Goal: Transaction & Acquisition: Purchase product/service

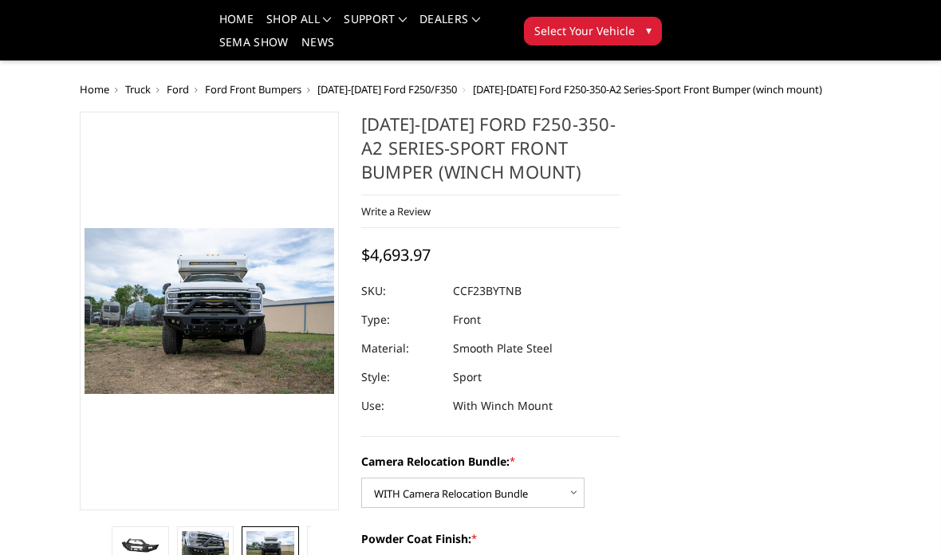
select select "2614"
select select "2613"
select select "2611"
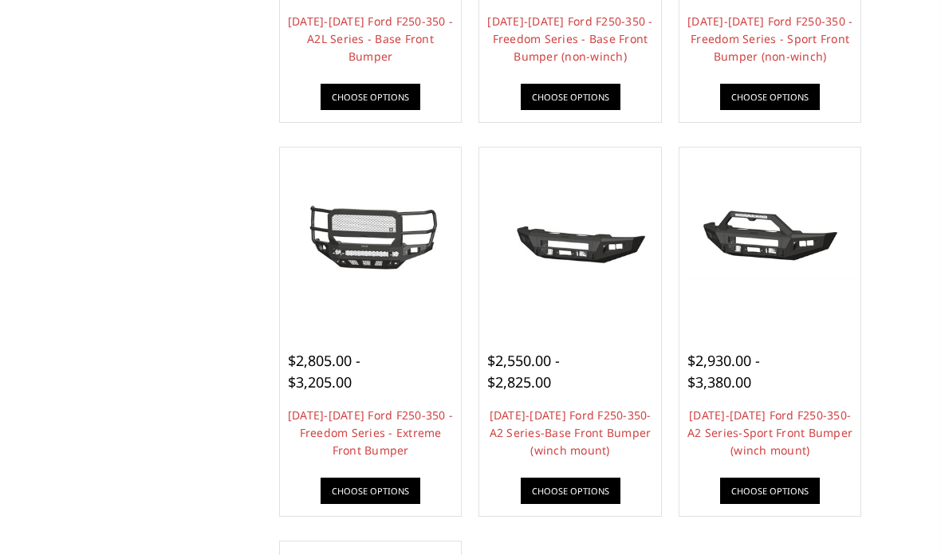
click at [885, 205] on div "Home Truck Ford Ford Front Bumpers 2023-2025 Ford F250/F350 Categories Bronco 2…" at bounding box center [470, 87] width 941 height 1740
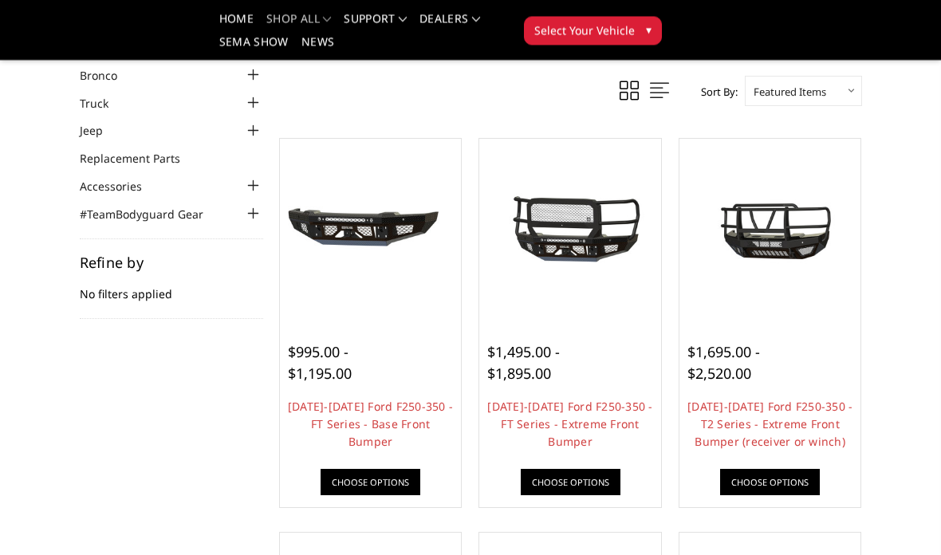
scroll to position [89, 0]
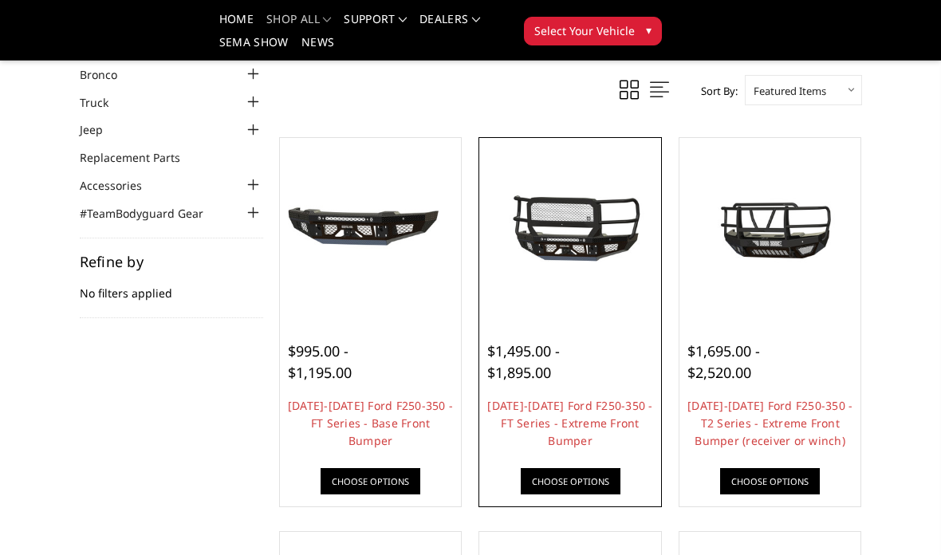
click at [579, 251] on img at bounding box center [570, 228] width 174 height 81
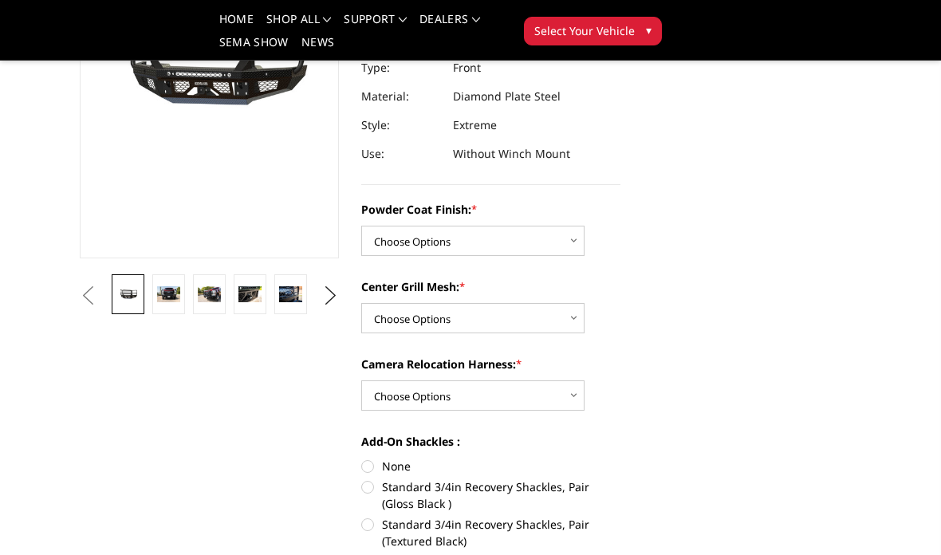
scroll to position [261, 0]
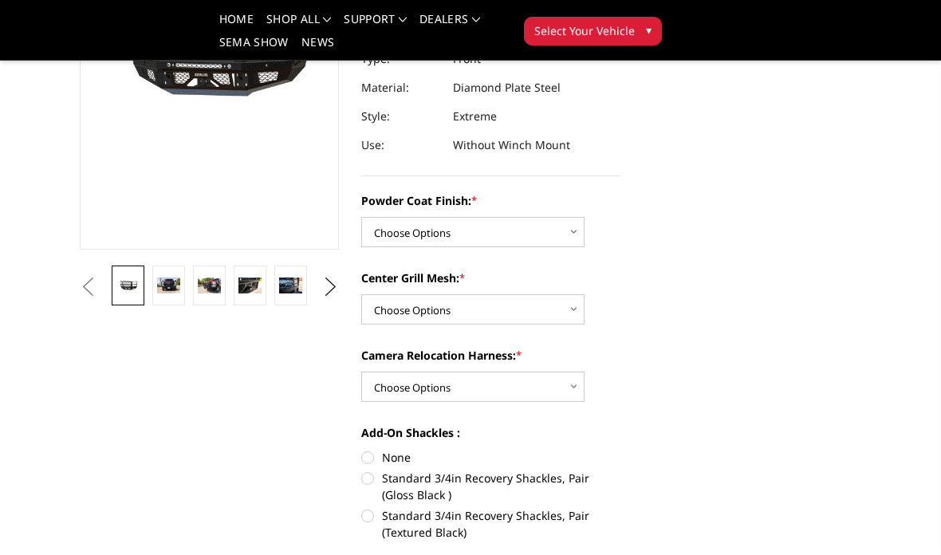
click at [541, 270] on label "Center Grill Mesh: *" at bounding box center [490, 277] width 259 height 17
click at [541, 294] on select "Choose Options WITH Expanded Metal in Center Grill WITHOUT Expanded Metal in Ce…" at bounding box center [472, 309] width 223 height 30
click at [540, 234] on select "Choose Options Bare Metal Gloss Black Powder Coat Textured Black Powder Coat" at bounding box center [472, 232] width 223 height 30
click at [525, 226] on select "Choose Options Bare Metal Gloss Black Powder Coat Textured Black Powder Coat" at bounding box center [472, 232] width 223 height 30
select select "3265"
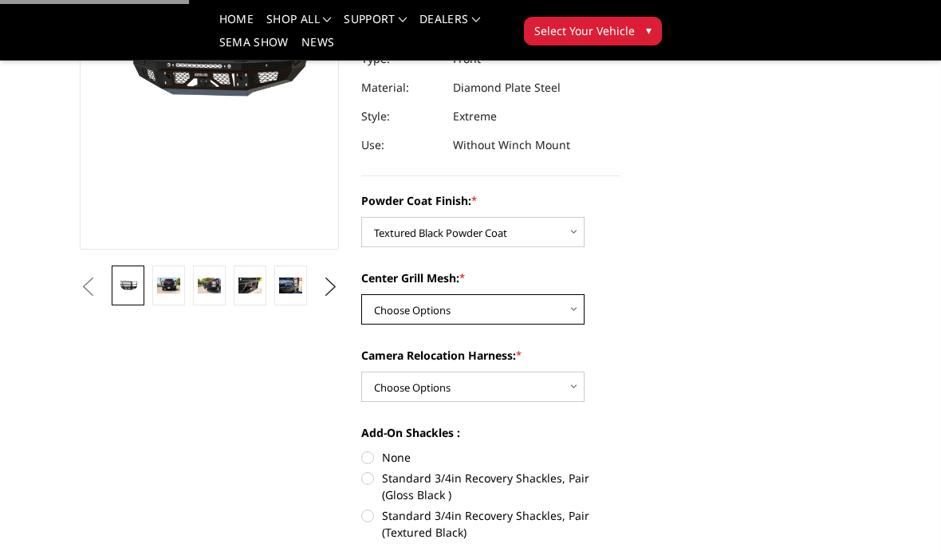
click at [548, 304] on select "Choose Options WITH Expanded Metal in Center Grill WITHOUT Expanded Metal in Ce…" at bounding box center [472, 309] width 223 height 30
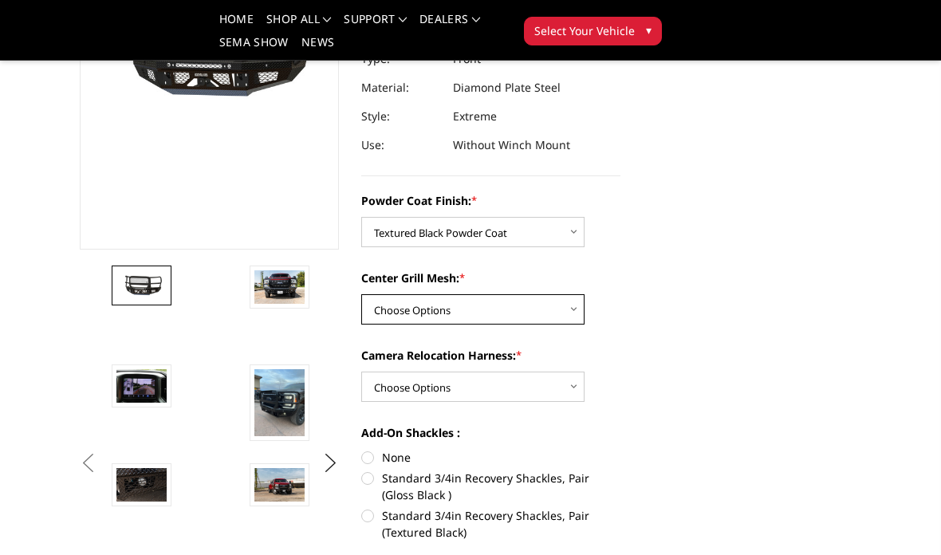
select select "3266"
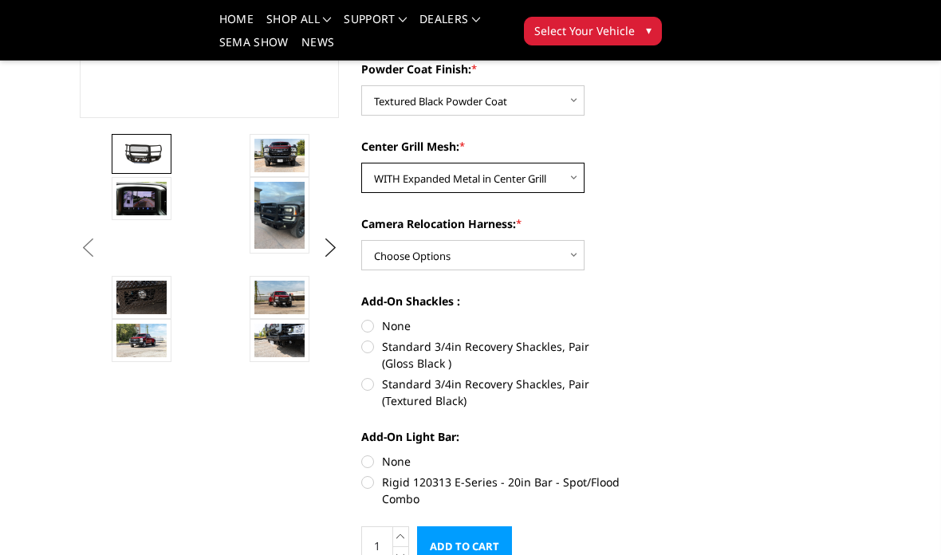
scroll to position [391, 0]
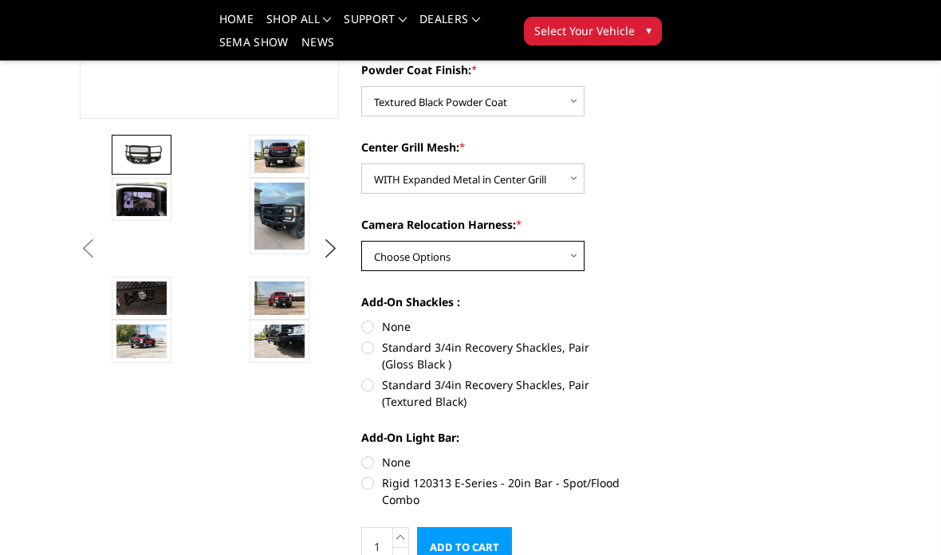
click at [553, 252] on select "Choose Options WITH Camera Relocation Harness WITHOUT Camera Relocation Harness" at bounding box center [472, 256] width 223 height 30
select select "3268"
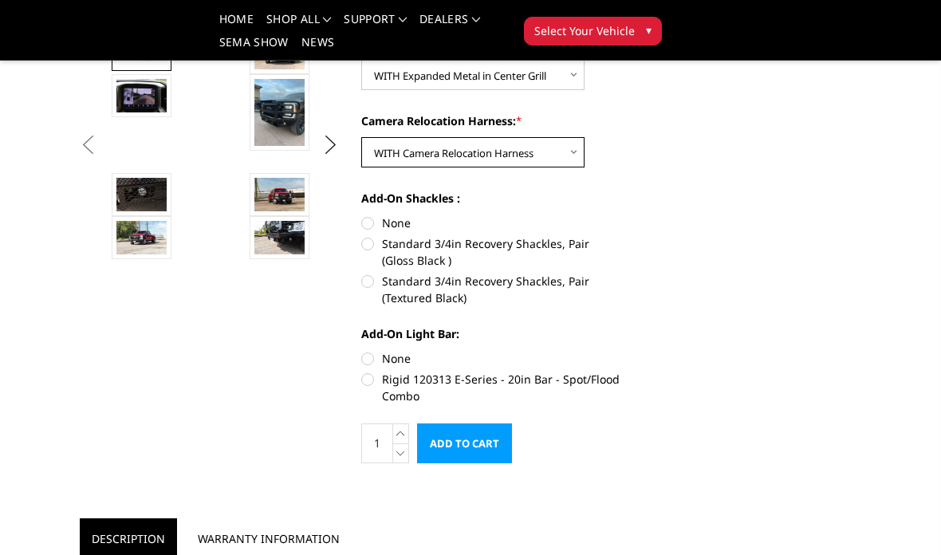
scroll to position [491, 0]
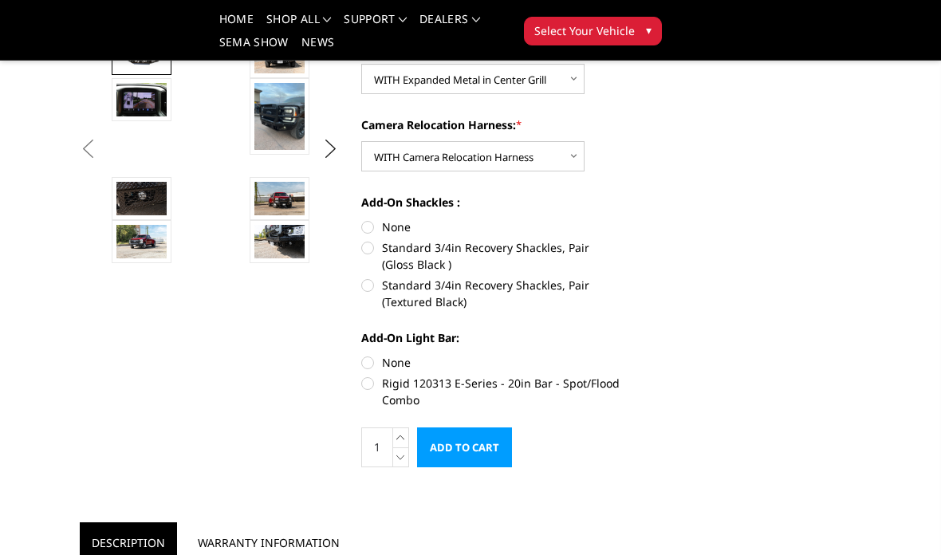
click at [368, 294] on label "Standard 3/4in Recovery Shackles, Pair (Textured Black)" at bounding box center [490, 293] width 259 height 33
click at [620, 240] on input "Standard 3/4in Recovery Shackles, Pair (Textured Black)" at bounding box center [620, 239] width 1 height 1
radio input "true"
click at [371, 387] on label "Rigid 120313 E-Series - 20in Bar - Spot/Flood Combo" at bounding box center [490, 391] width 259 height 33
click at [620, 355] on input "Rigid 120313 E-Series - 20in Bar - Spot/Flood Combo" at bounding box center [620, 354] width 1 height 1
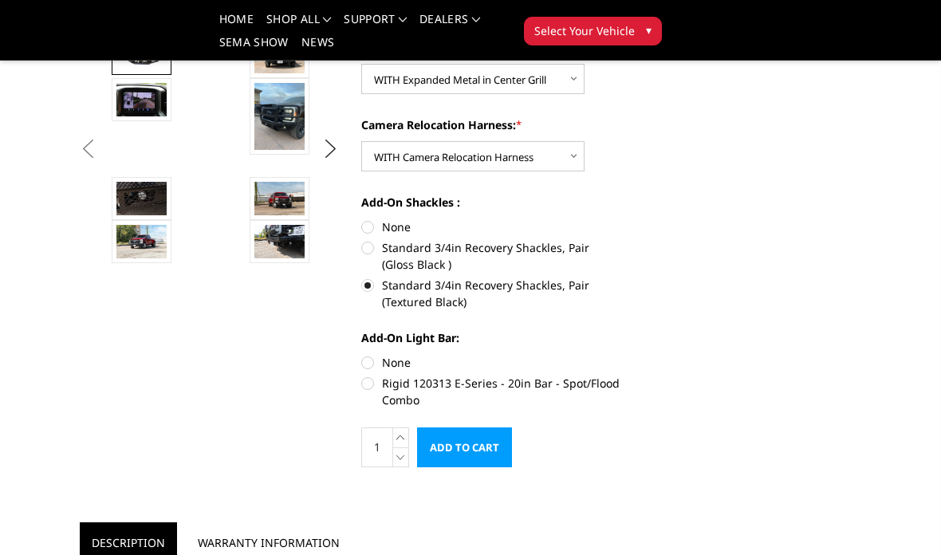
radio input "true"
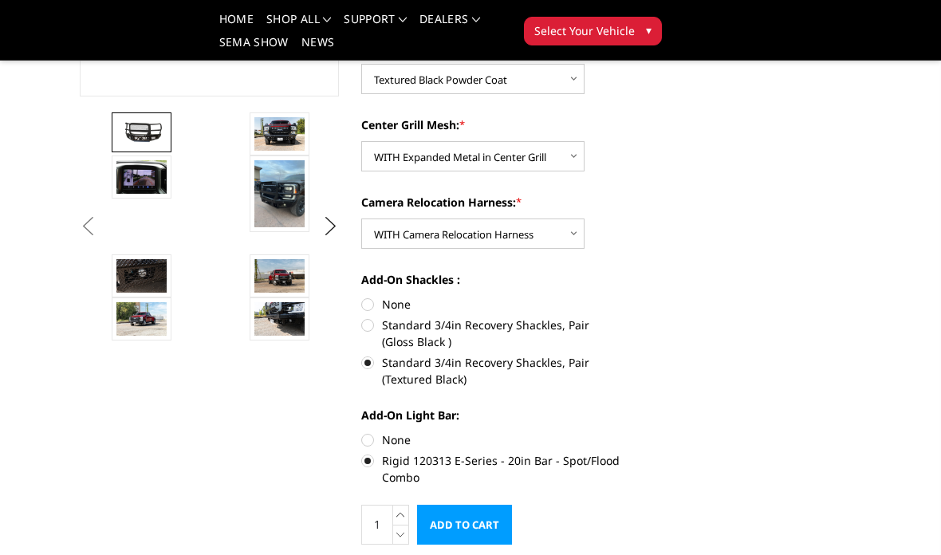
scroll to position [431, 0]
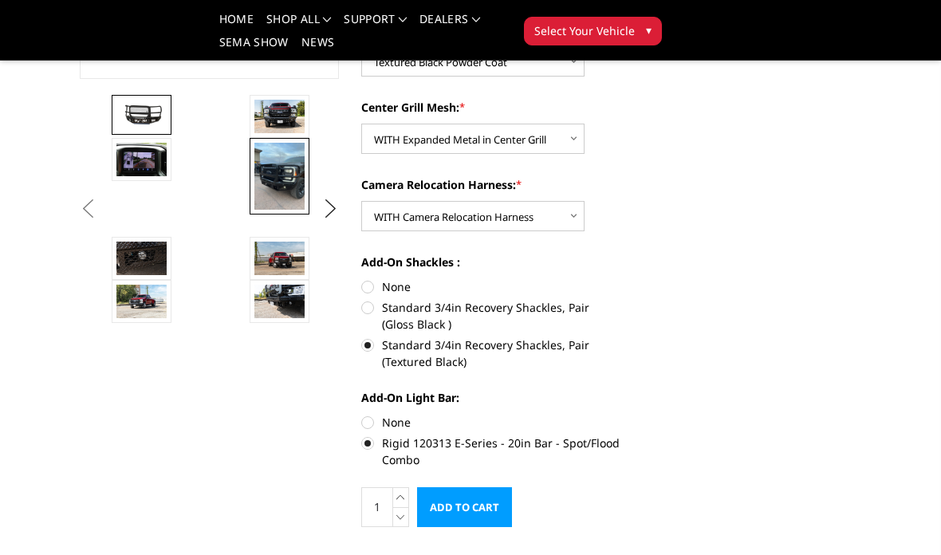
click at [277, 174] on img at bounding box center [279, 176] width 50 height 67
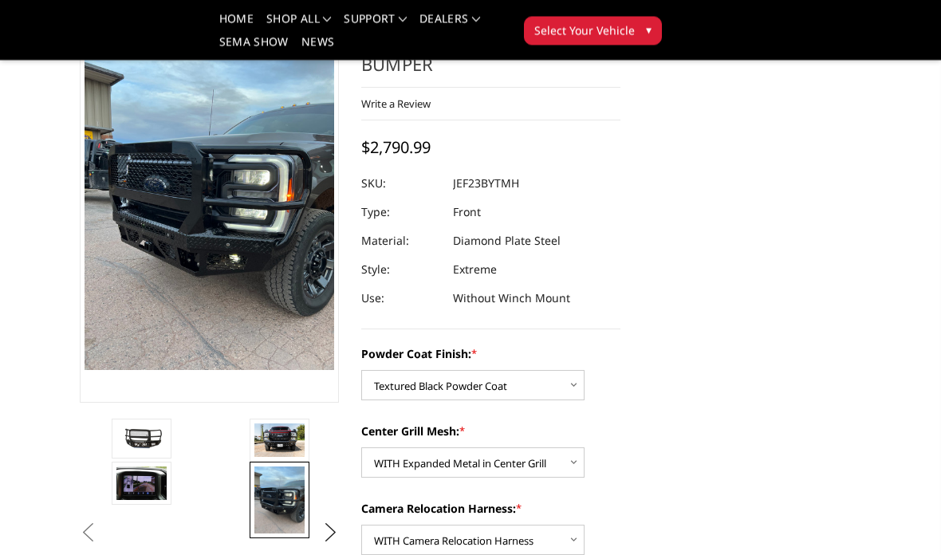
scroll to position [106, 0]
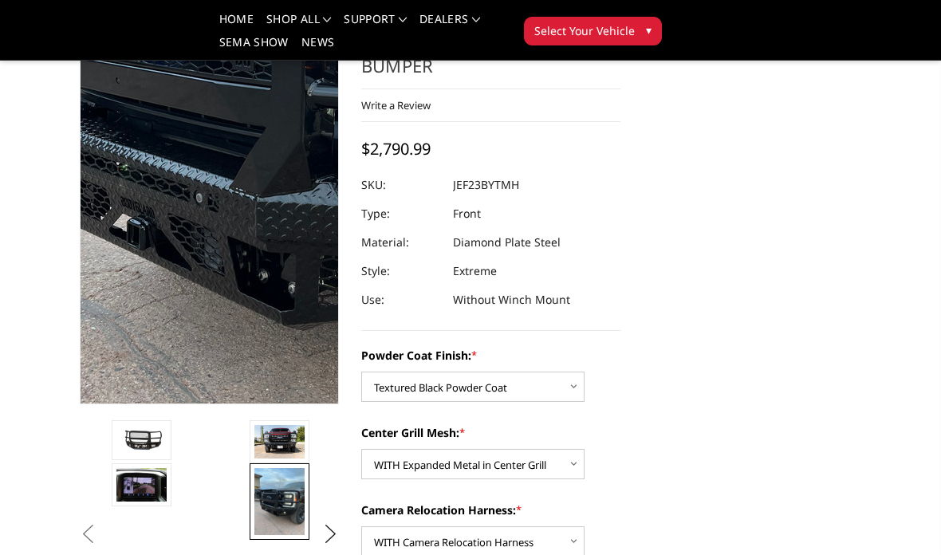
click at [150, 272] on img at bounding box center [325, 101] width 765 height 1020
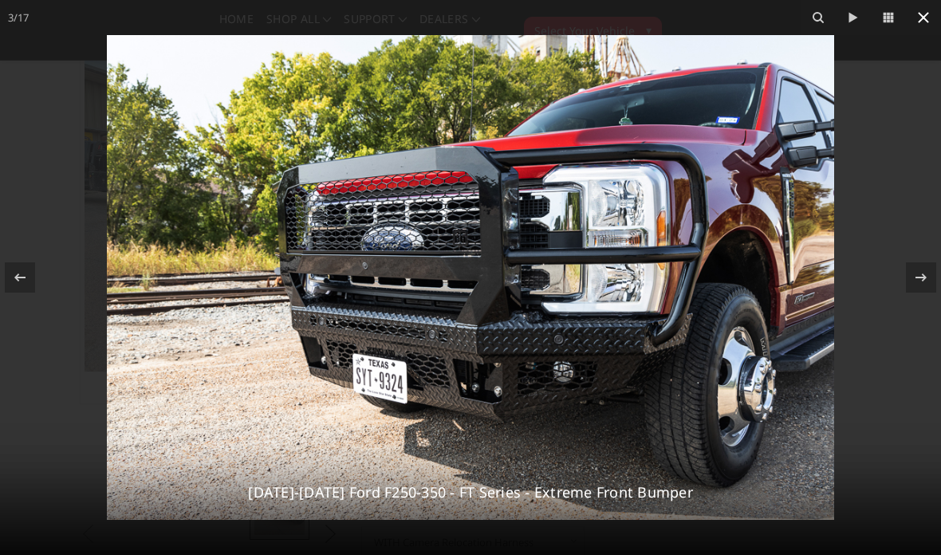
click at [921, 16] on icon at bounding box center [923, 17] width 11 height 11
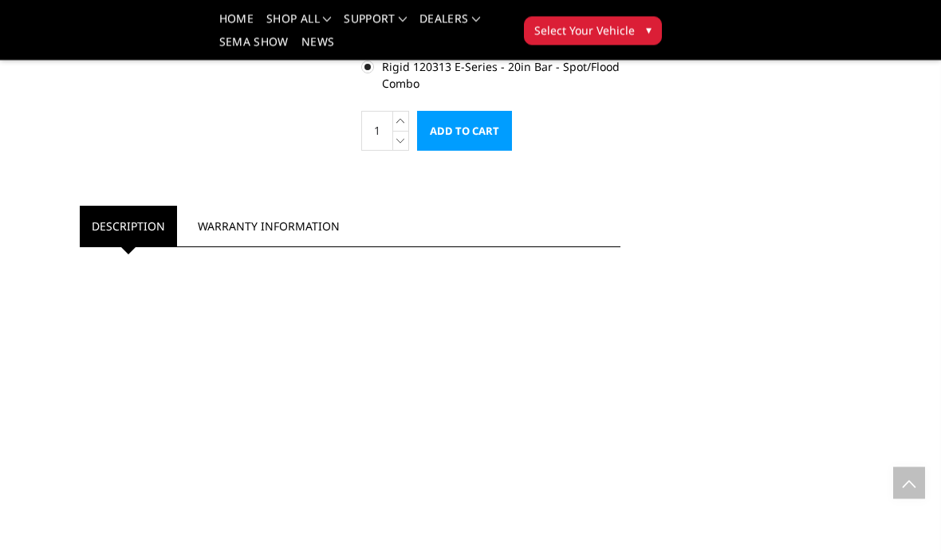
scroll to position [763, 0]
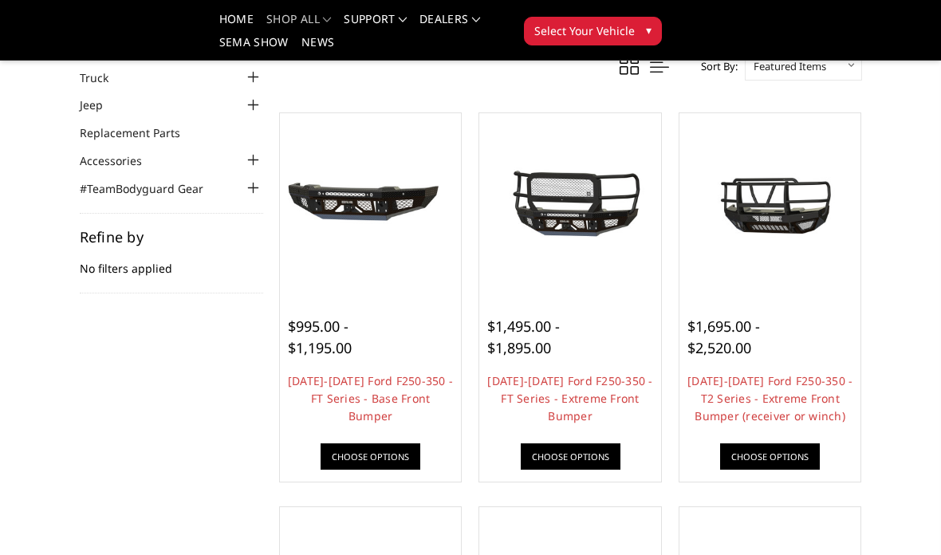
scroll to position [120, 0]
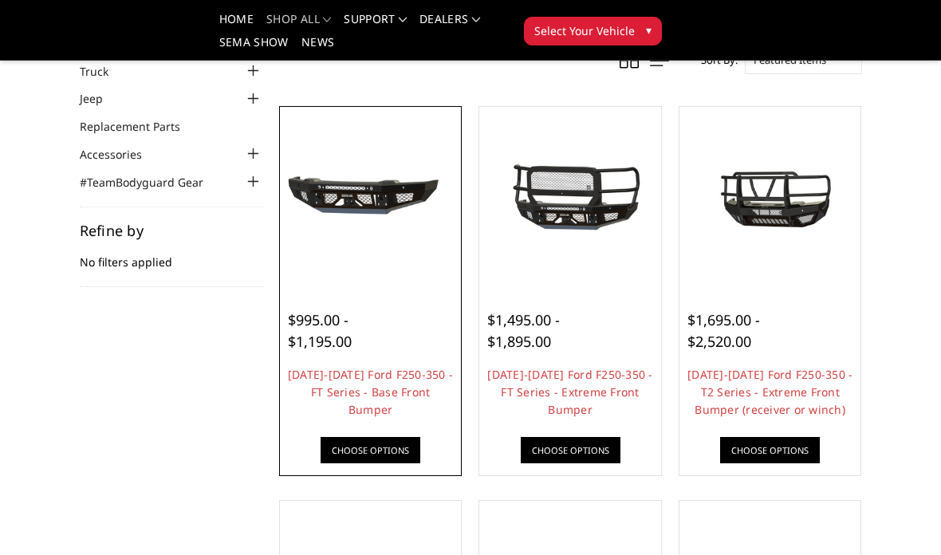
click at [380, 254] on div at bounding box center [371, 198] width 174 height 174
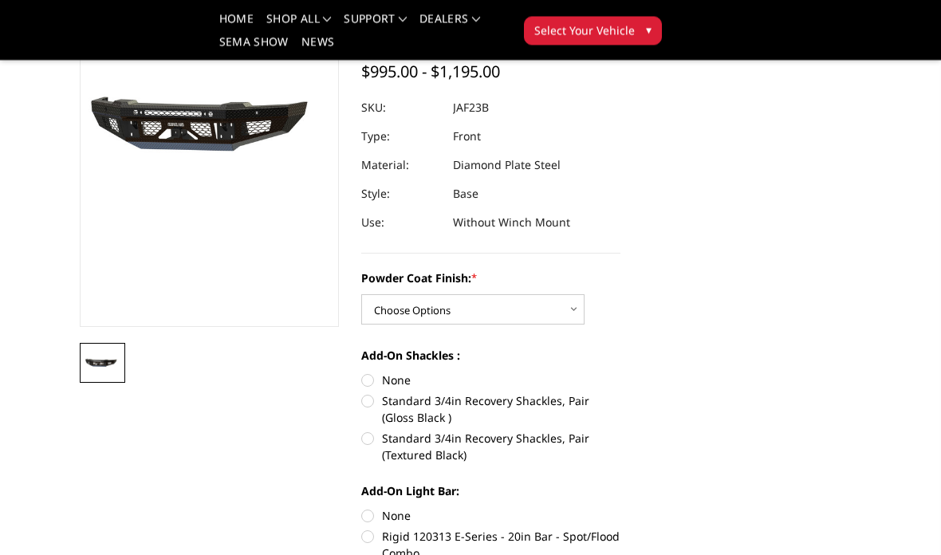
scroll to position [183, 0]
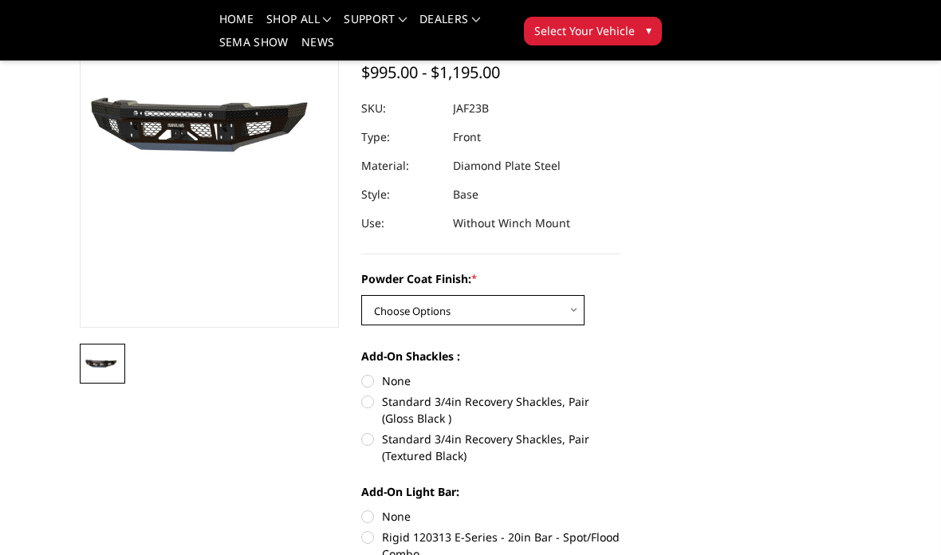
click at [541, 301] on select "Choose Options Bare Metal Gloss Black Powder Coat Textured Black Powder Coat" at bounding box center [472, 310] width 223 height 30
select select "3380"
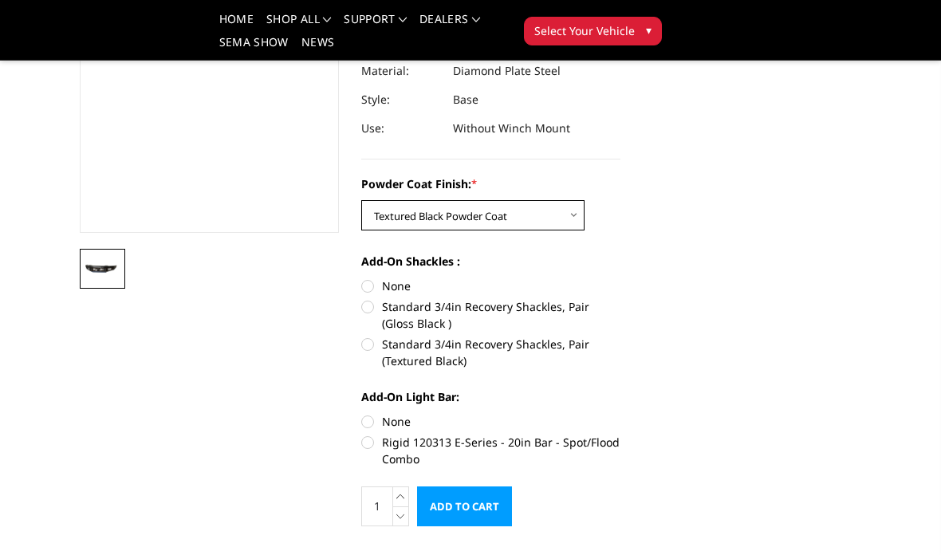
scroll to position [275, 0]
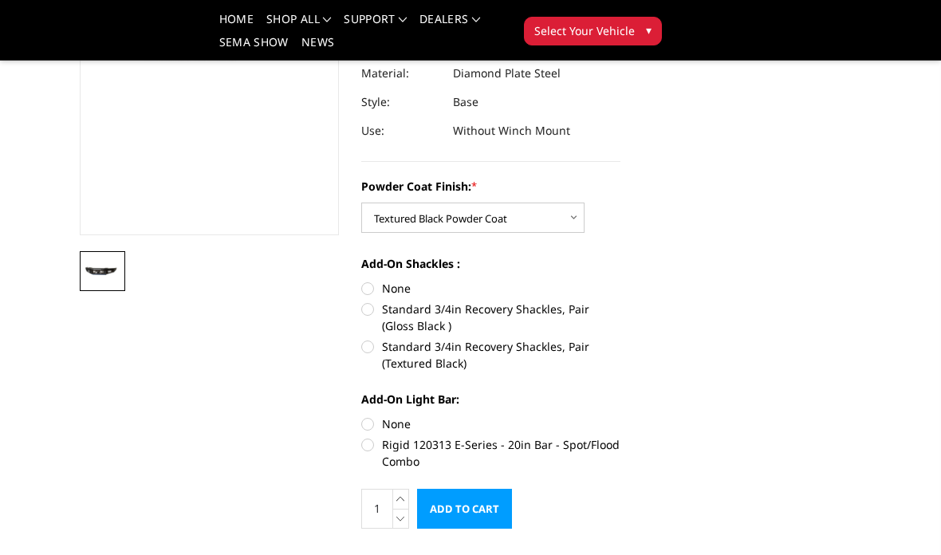
click at [365, 309] on label "Standard 3/4in Recovery Shackles, Pair (Gloss Black )" at bounding box center [490, 317] width 259 height 33
click at [620, 281] on input "Standard 3/4in Recovery Shackles, Pair (Gloss Black )" at bounding box center [620, 280] width 1 height 1
radio input "true"
click at [367, 338] on label "Standard 3/4in Recovery Shackles, Pair (Textured Black)" at bounding box center [490, 354] width 259 height 33
click at [620, 301] on input "Standard 3/4in Recovery Shackles, Pair (Textured Black)" at bounding box center [620, 301] width 1 height 1
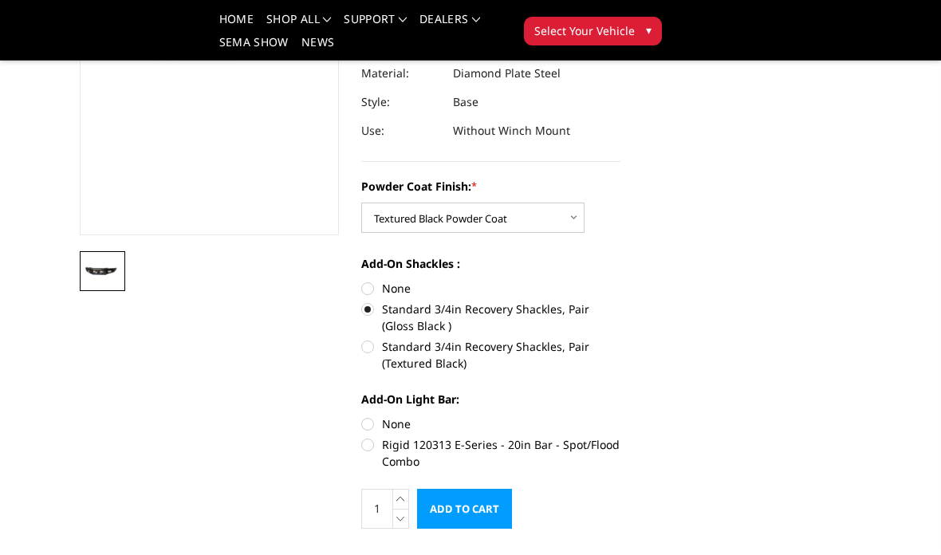
radio input "true"
click at [522, 436] on label "Rigid 120313 E-Series - 20in Bar - Spot/Flood Combo" at bounding box center [490, 452] width 259 height 33
click at [620, 416] on input "Rigid 120313 E-Series - 20in Bar - Spot/Flood Combo" at bounding box center [620, 415] width 1 height 1
radio input "true"
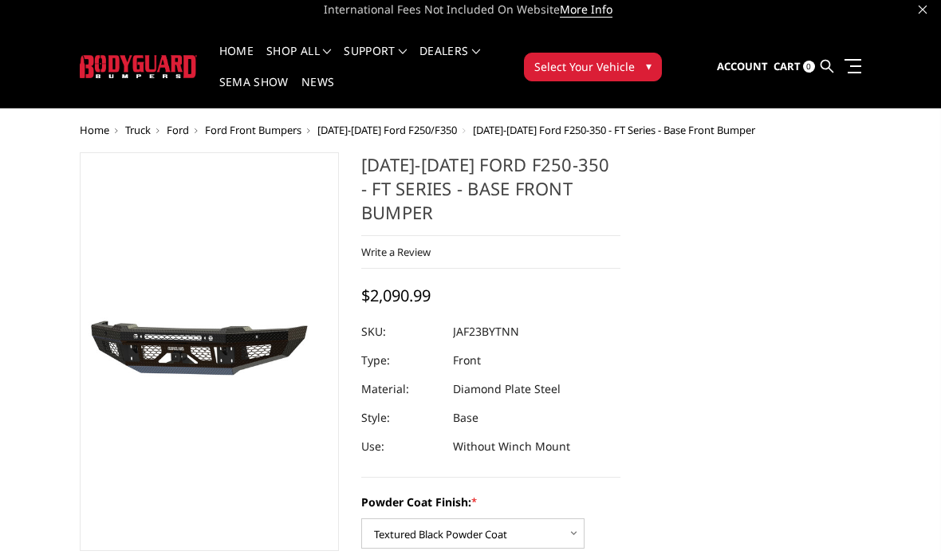
scroll to position [0, 0]
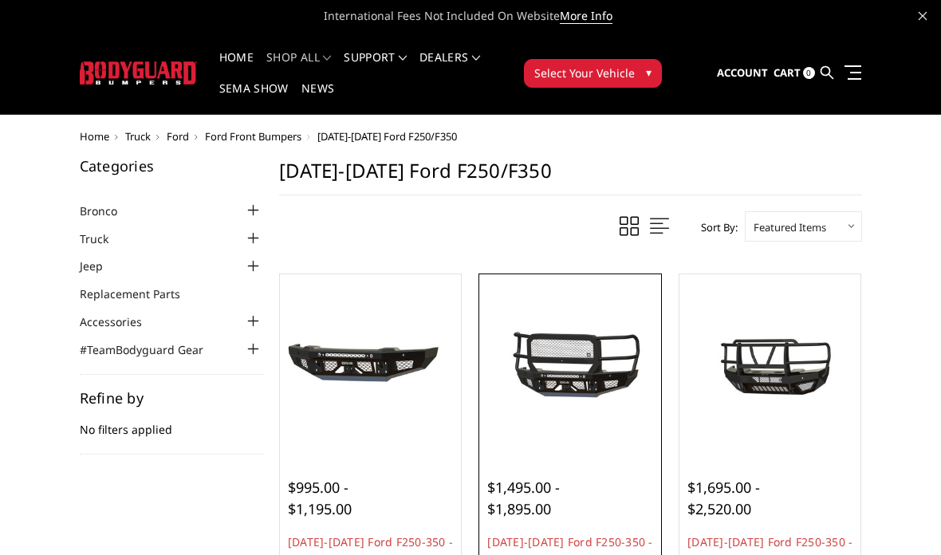
click at [621, 341] on img at bounding box center [570, 364] width 174 height 81
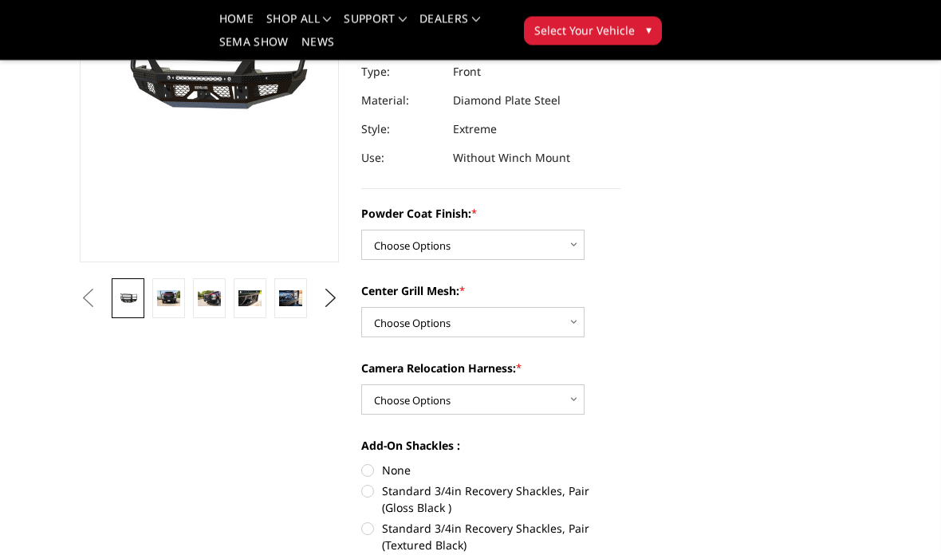
scroll to position [248, 0]
click at [542, 253] on select "Choose Options Bare Metal Gloss Black Powder Coat Textured Black Powder Coat" at bounding box center [472, 245] width 223 height 30
select select "3265"
click at [533, 322] on select "Choose Options WITH Expanded Metal in Center Grill WITHOUT Expanded Metal in Ce…" at bounding box center [472, 322] width 223 height 30
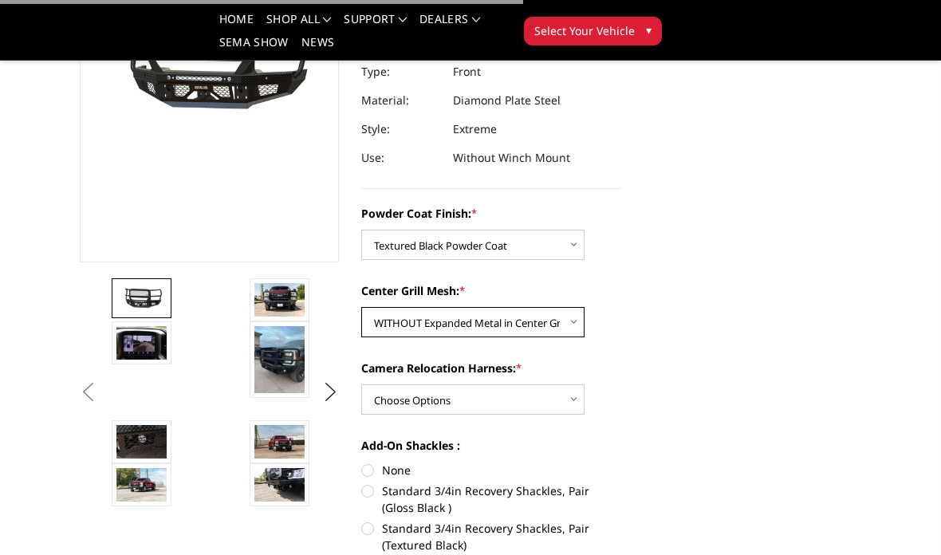
click at [518, 332] on select "Choose Options WITH Expanded Metal in Center Grill WITHOUT Expanded Metal in Ce…" at bounding box center [472, 322] width 223 height 30
select select "3266"
click at [519, 395] on select "Choose Options WITH Camera Relocation Harness WITHOUT Camera Relocation Harness" at bounding box center [472, 399] width 223 height 30
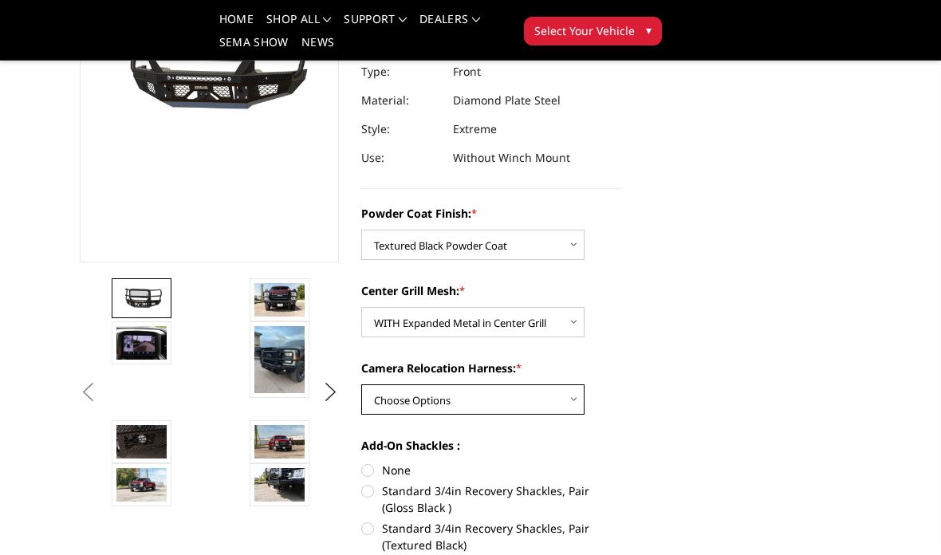
select select "3268"
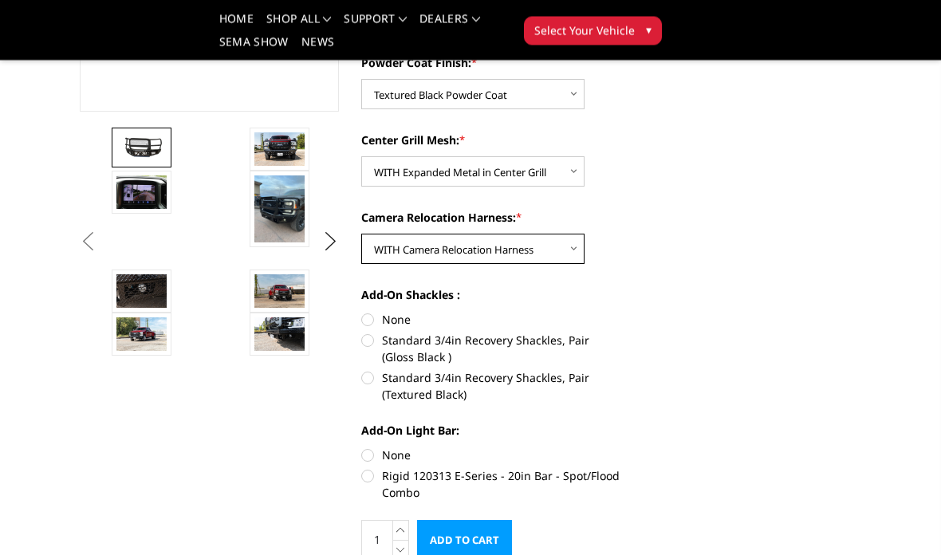
scroll to position [399, 0]
click at [370, 378] on label "Standard 3/4in Recovery Shackles, Pair (Textured Black)" at bounding box center [490, 385] width 259 height 33
click at [620, 332] on input "Standard 3/4in Recovery Shackles, Pair (Textured Black)" at bounding box center [620, 332] width 1 height 1
radio input "true"
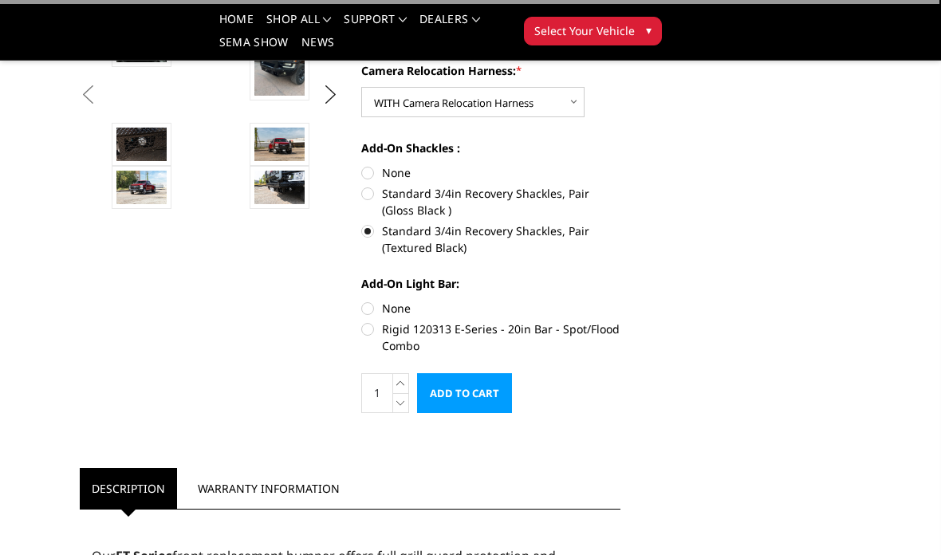
scroll to position [546, 0]
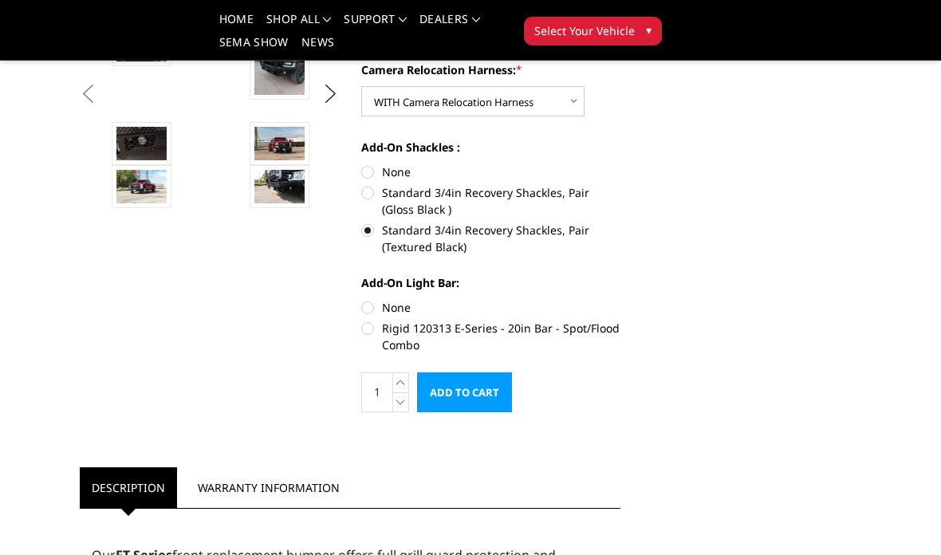
click at [494, 327] on label "Rigid 120313 E-Series - 20in Bar - Spot/Flood Combo" at bounding box center [490, 336] width 259 height 33
click at [620, 300] on input "Rigid 120313 E-Series - 20in Bar - Spot/Flood Combo" at bounding box center [620, 299] width 1 height 1
radio input "true"
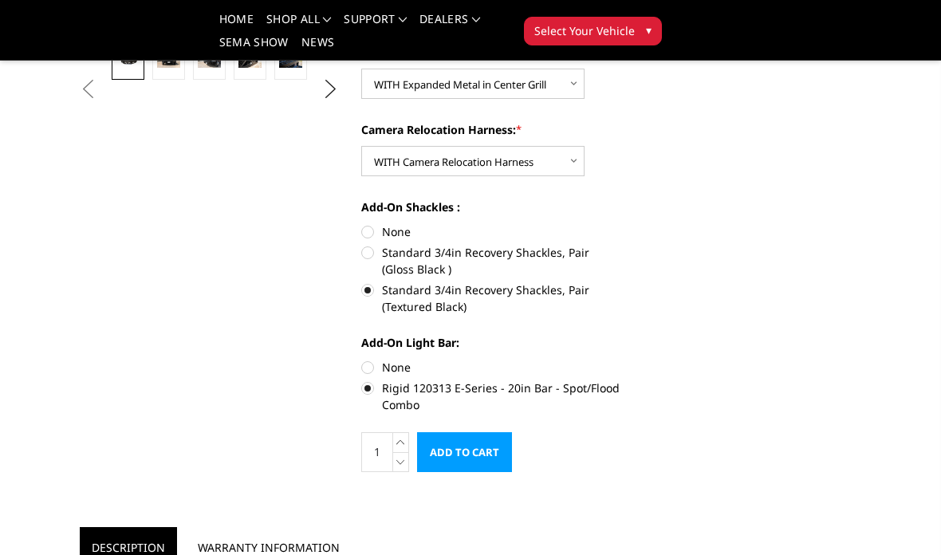
scroll to position [489, 0]
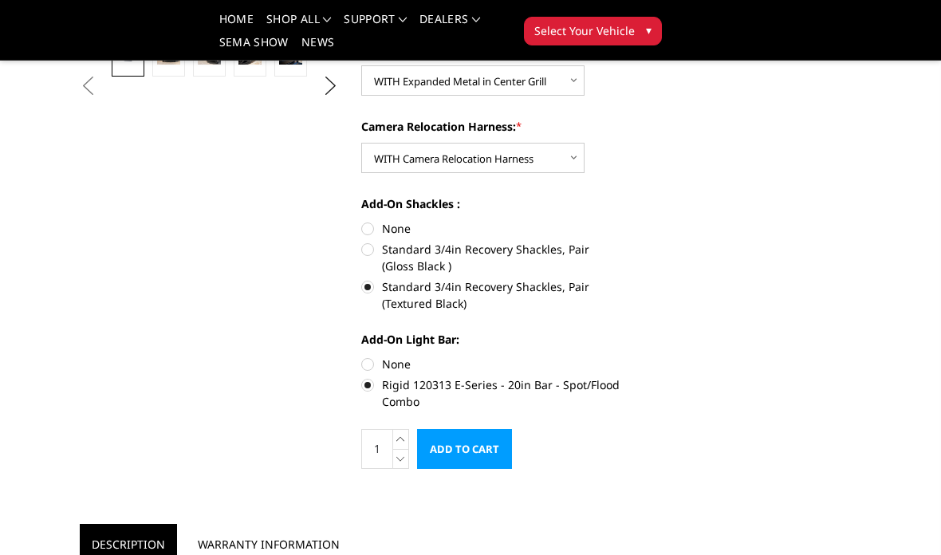
click at [465, 456] on input "Add to Cart" at bounding box center [464, 449] width 95 height 40
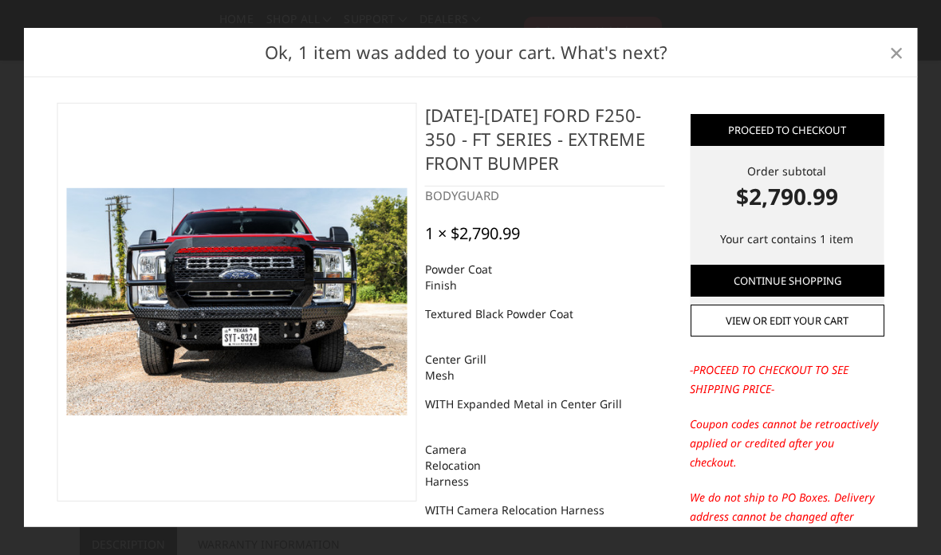
click at [899, 69] on span "×" at bounding box center [896, 51] width 14 height 34
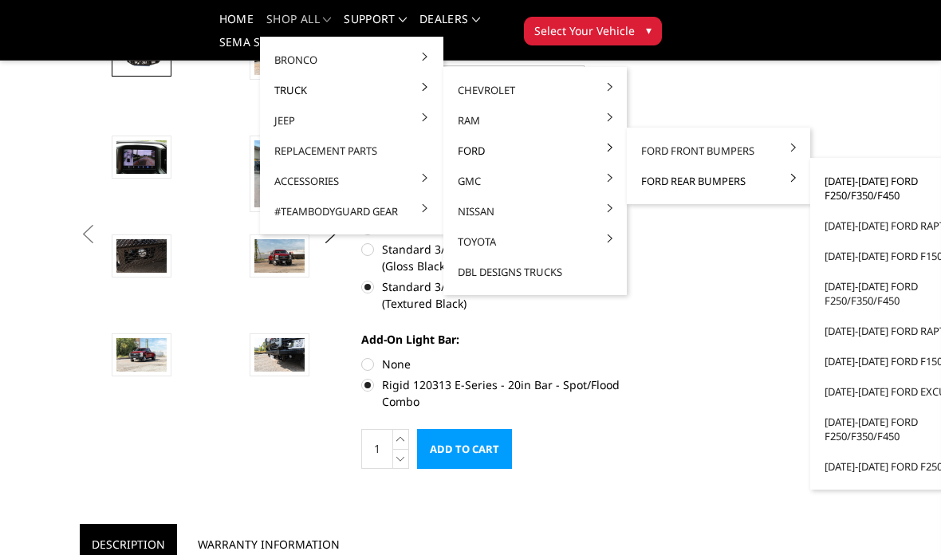
click at [880, 187] on link "[DATE]-[DATE] Ford F250/F350/F450" at bounding box center [901, 188] width 171 height 45
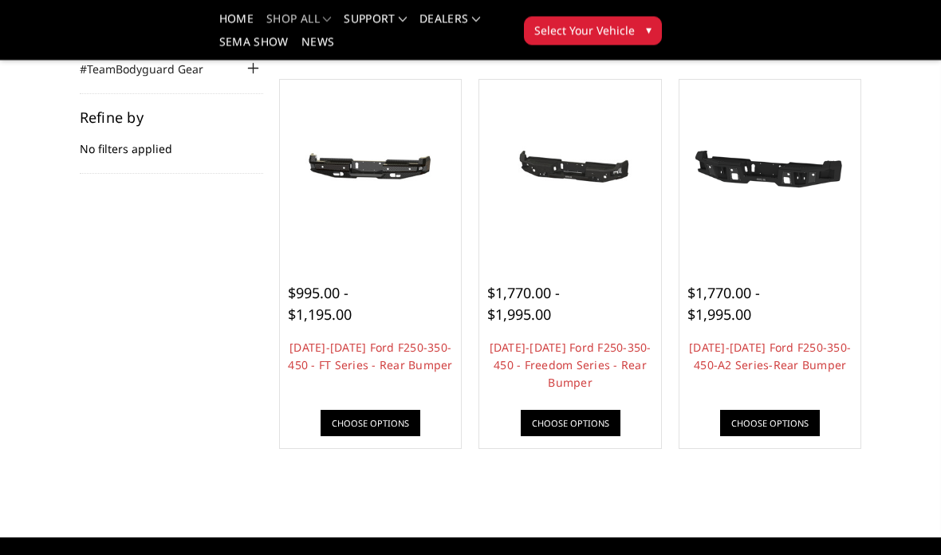
scroll to position [235, 0]
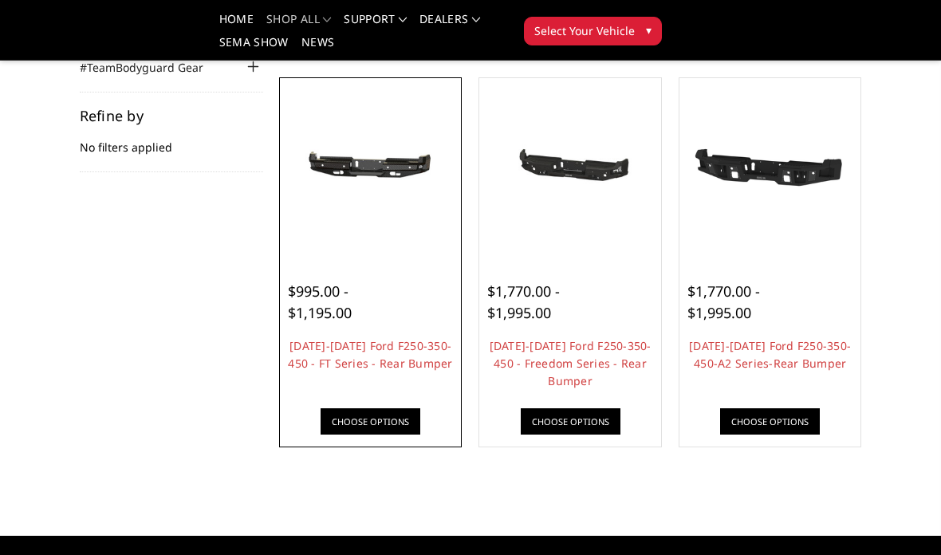
click at [359, 191] on img at bounding box center [371, 169] width 174 height 82
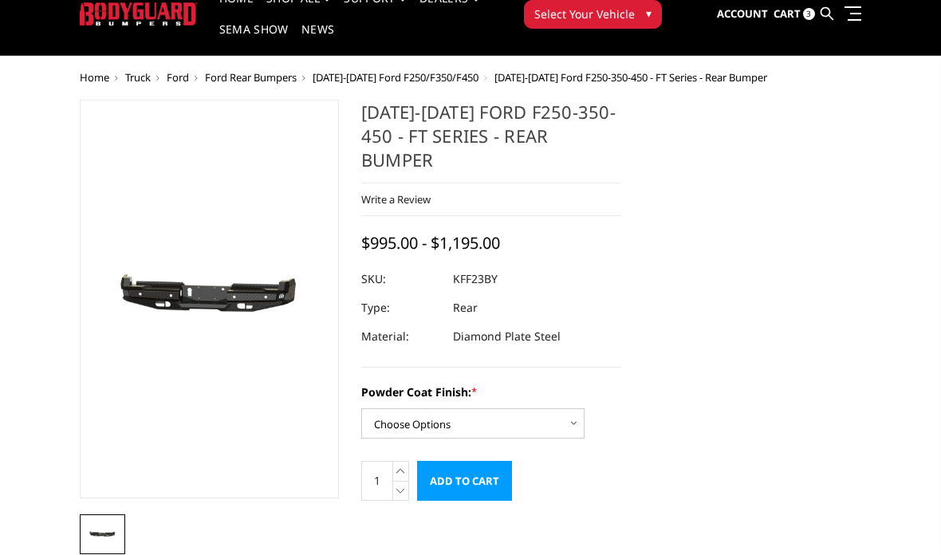
scroll to position [59, 0]
click at [554, 408] on select "Choose Options Bare Metal Gloss Black Powder Coat Textured Black Powder Coat" at bounding box center [472, 423] width 223 height 30
select select "3422"
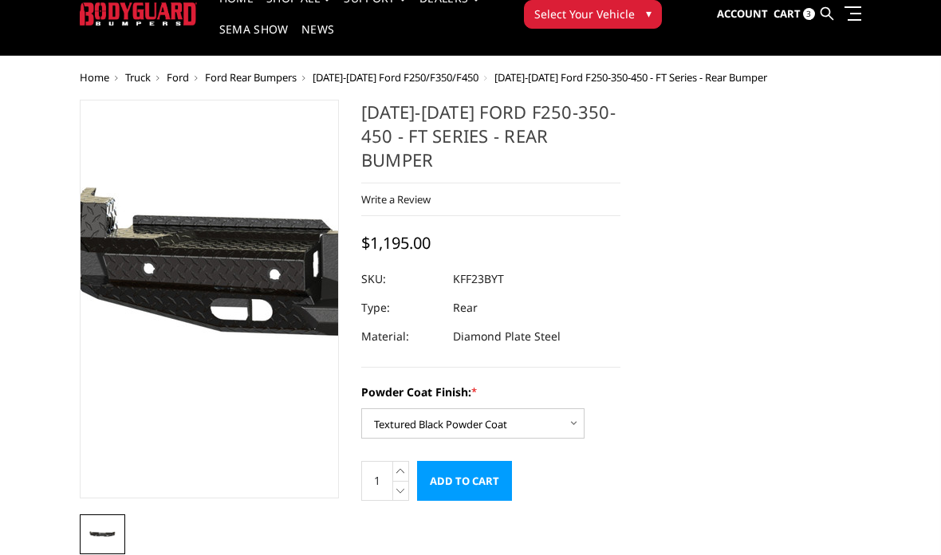
click at [134, 348] on img at bounding box center [431, 288] width 1020 height 485
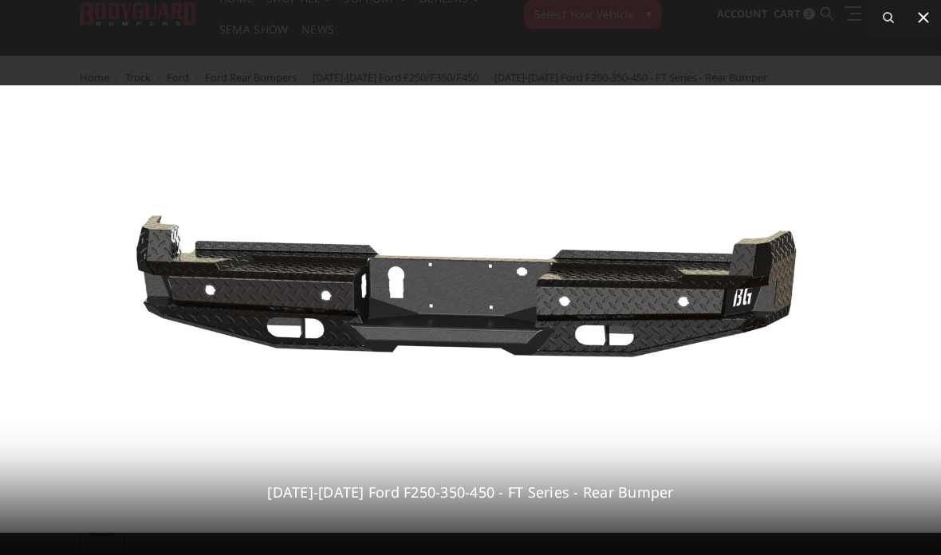
click at [912, 13] on button at bounding box center [923, 17] width 35 height 35
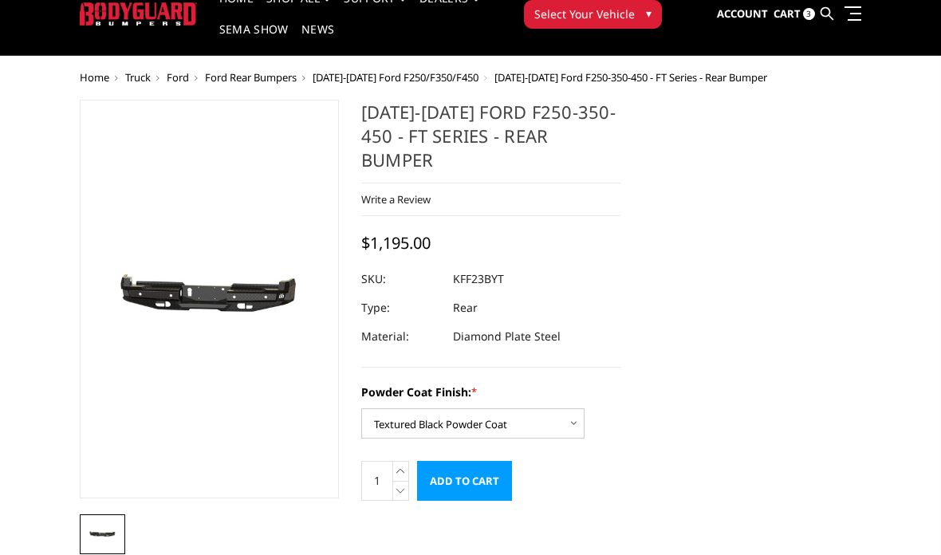
scroll to position [0, 0]
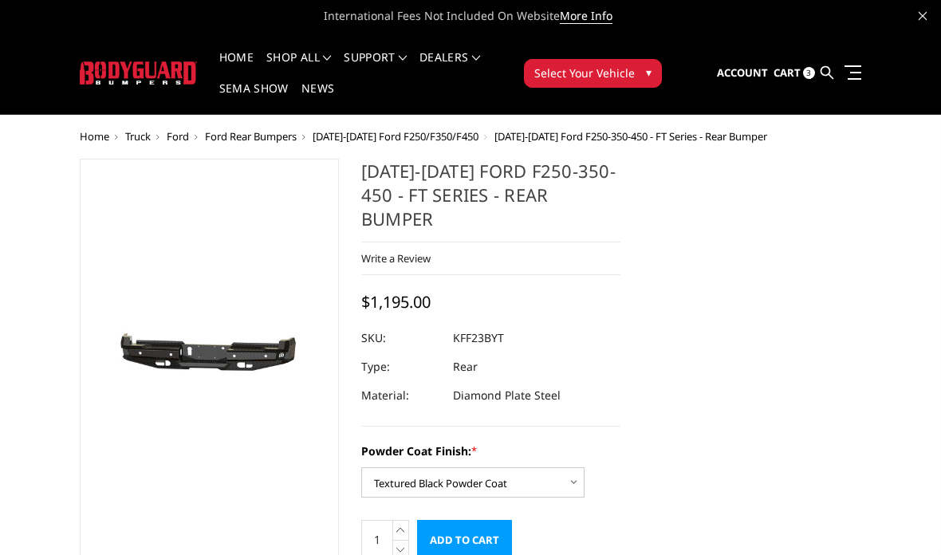
click at [813, 73] on span "3" at bounding box center [809, 73] width 12 height 12
